Goal: Task Accomplishment & Management: Use online tool/utility

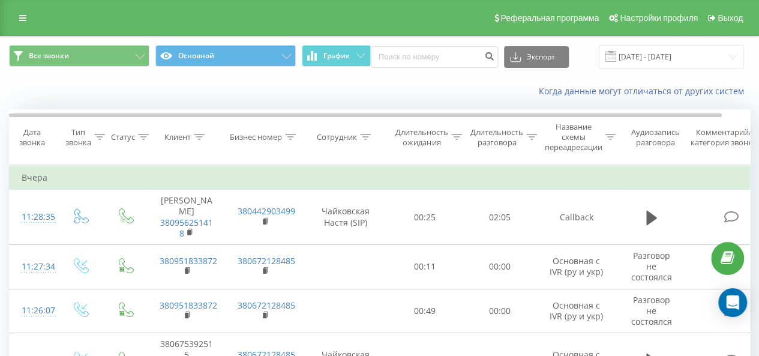
click at [747, 19] on div "Реферальная программа Настройки профиля Выход" at bounding box center [379, 18] width 759 height 36
click at [735, 19] on span "Выход" at bounding box center [729, 18] width 25 height 10
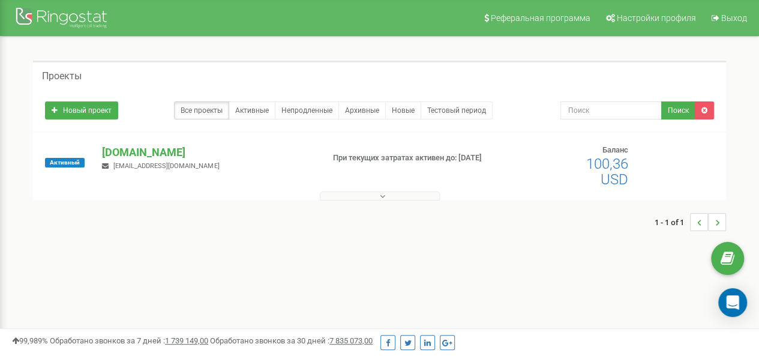
click at [403, 195] on button at bounding box center [380, 195] width 120 height 9
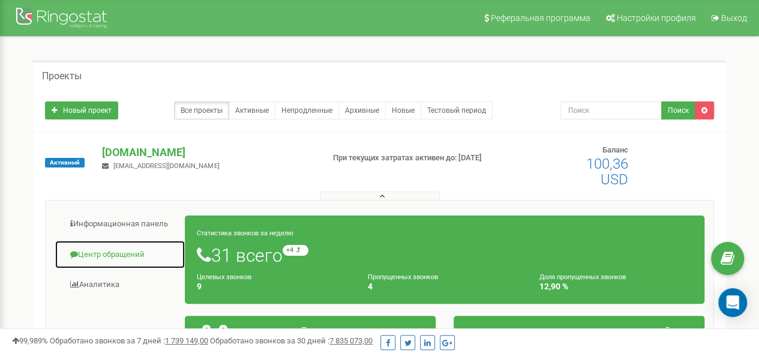
click at [108, 249] on link "Центр обращений" at bounding box center [120, 254] width 131 height 29
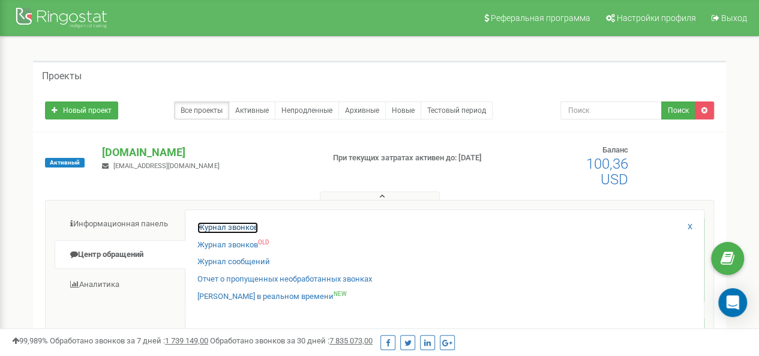
click at [205, 226] on link "Журнал звонков" at bounding box center [227, 227] width 61 height 11
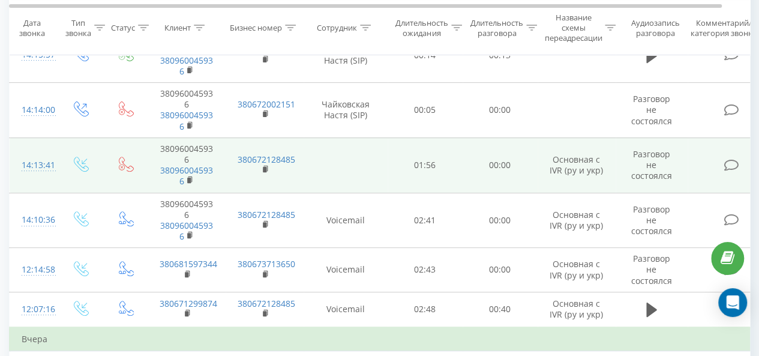
scroll to position [180, 0]
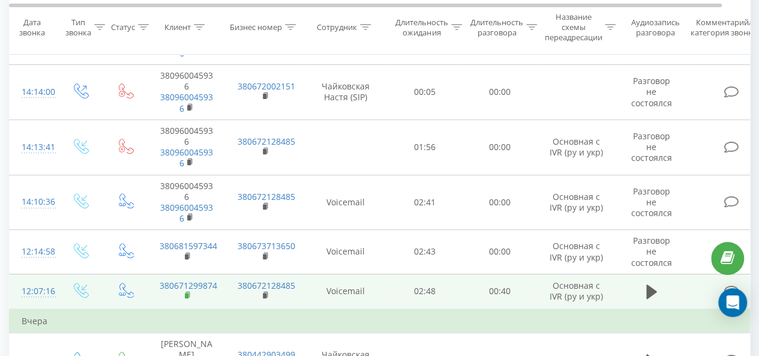
click at [188, 294] on rect at bounding box center [187, 295] width 4 height 5
